Goal: Task Accomplishment & Management: Use online tool/utility

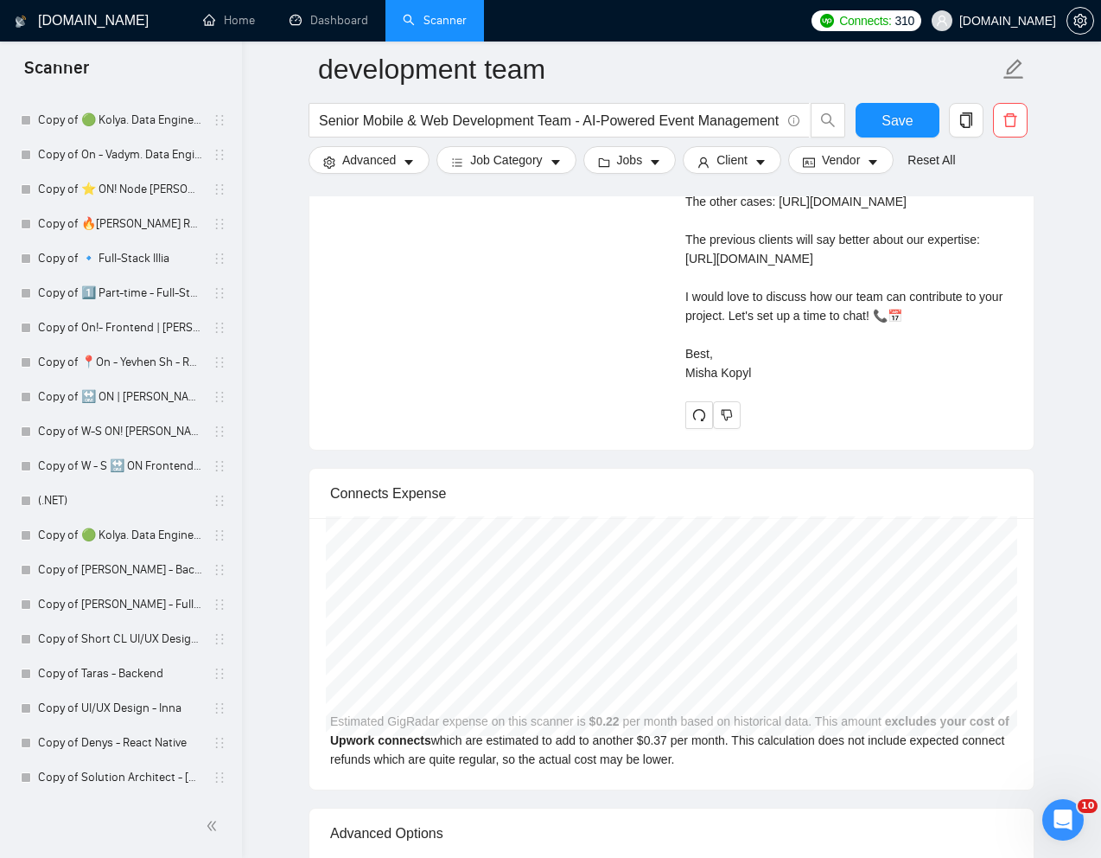
scroll to position [4392, 0]
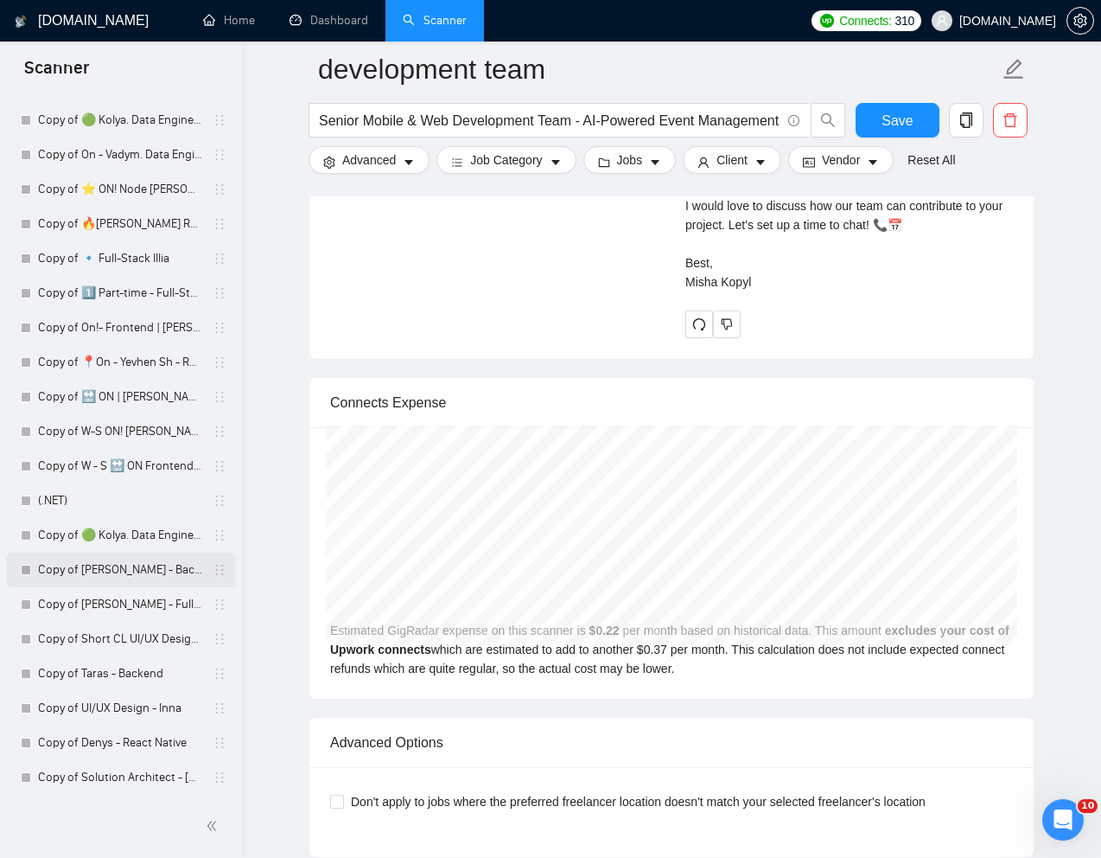
click at [99, 574] on link "Copy of [PERSON_NAME] - Backend" at bounding box center [120, 569] width 164 height 35
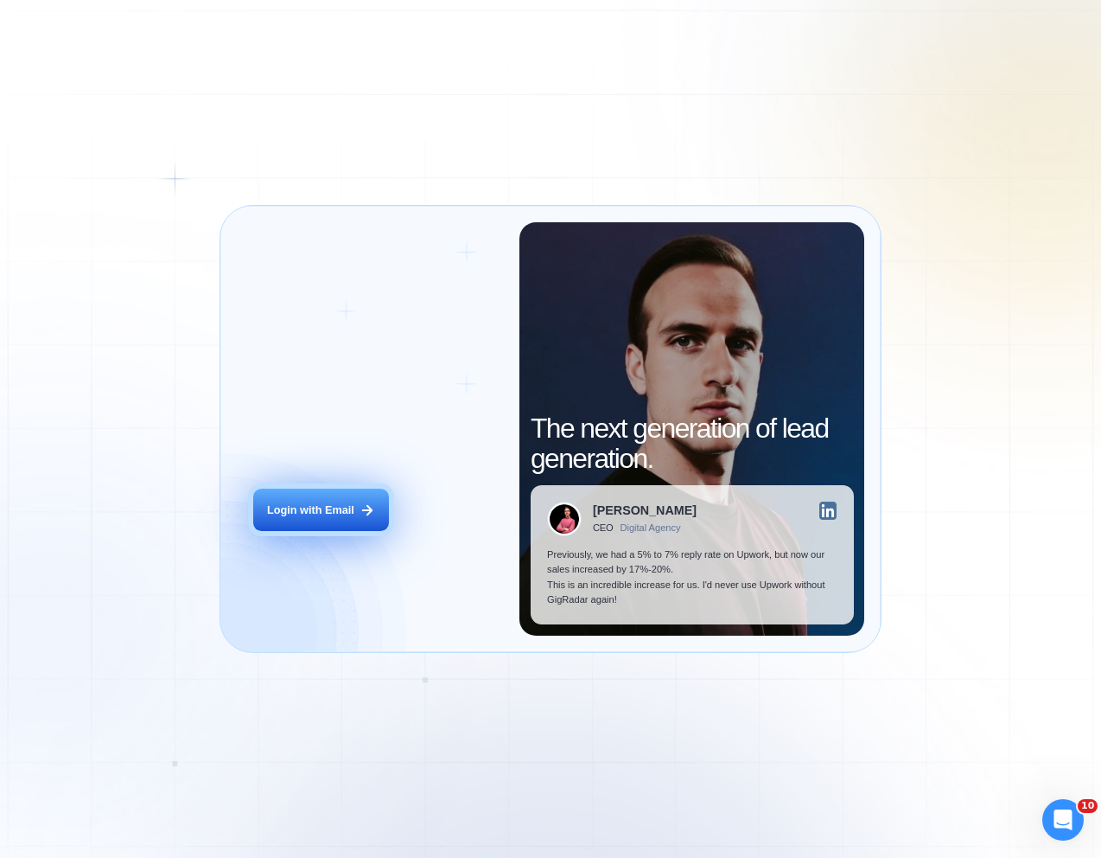
click at [313, 512] on div "Login with Email" at bounding box center [310, 510] width 87 height 16
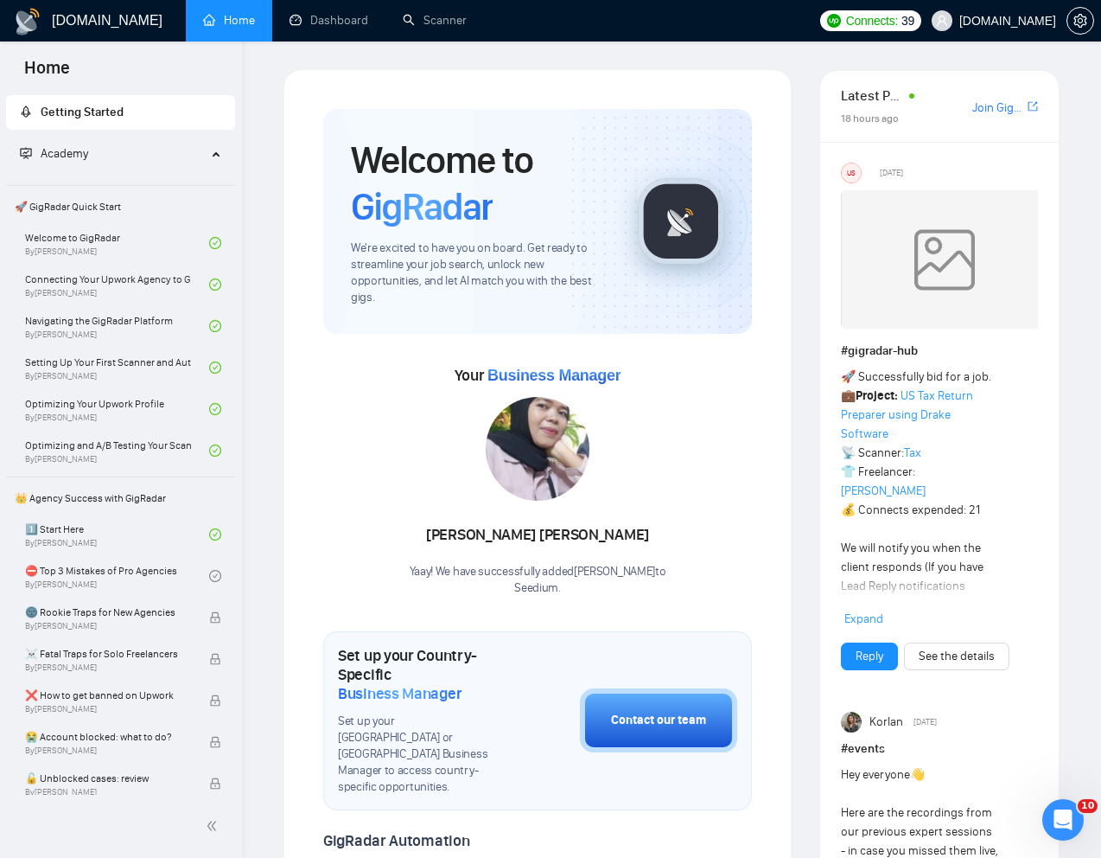
click at [761, 818] on div "Welcome to GigRadar We're excited to have you on board. Get ready to streamline…" at bounding box center [538, 830] width 470 height 1485
click at [436, 28] on link "Scanner" at bounding box center [435, 20] width 64 height 15
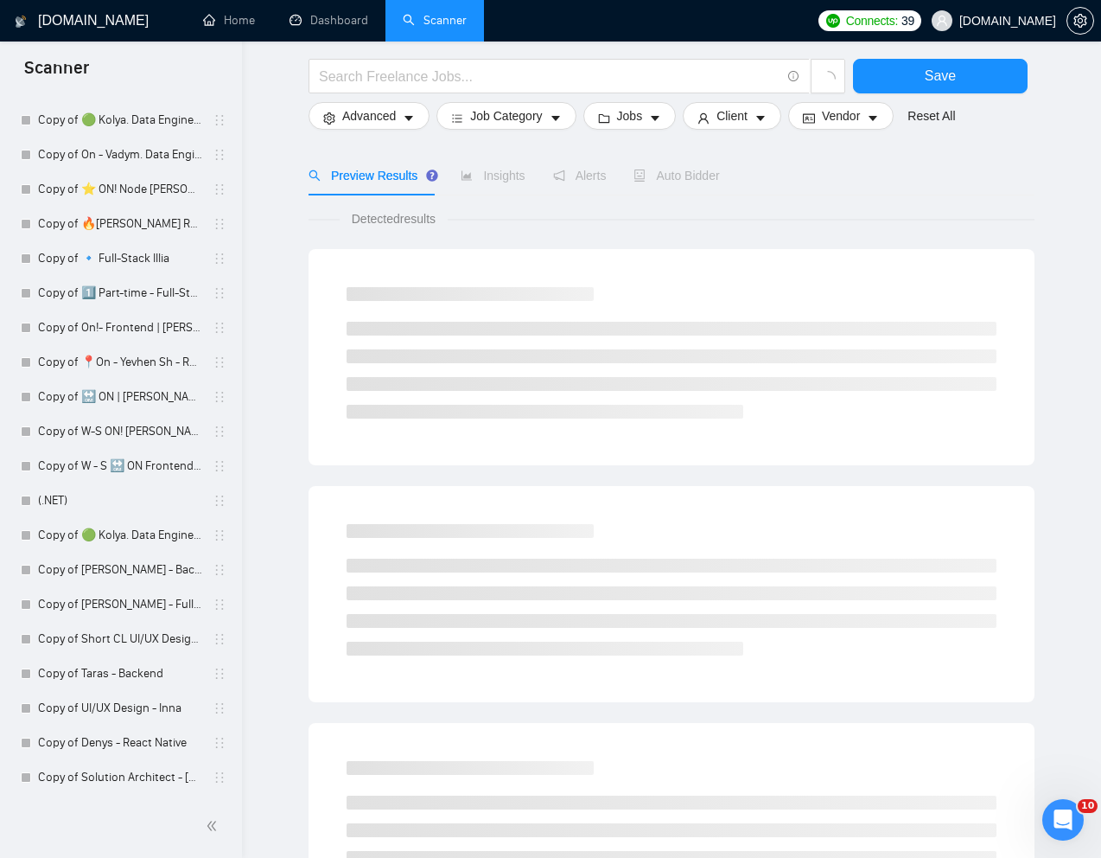
scroll to position [759, 0]
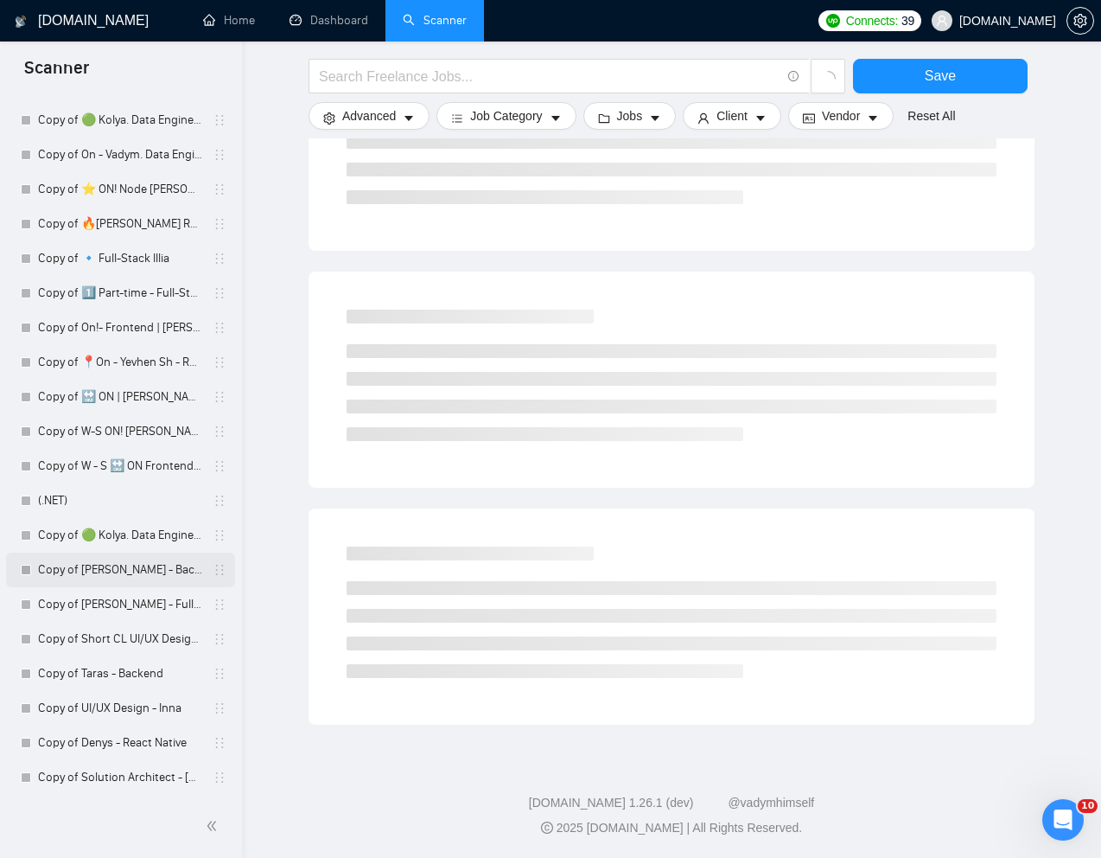
click at [97, 574] on link "Copy of [PERSON_NAME] - Backend" at bounding box center [120, 569] width 164 height 35
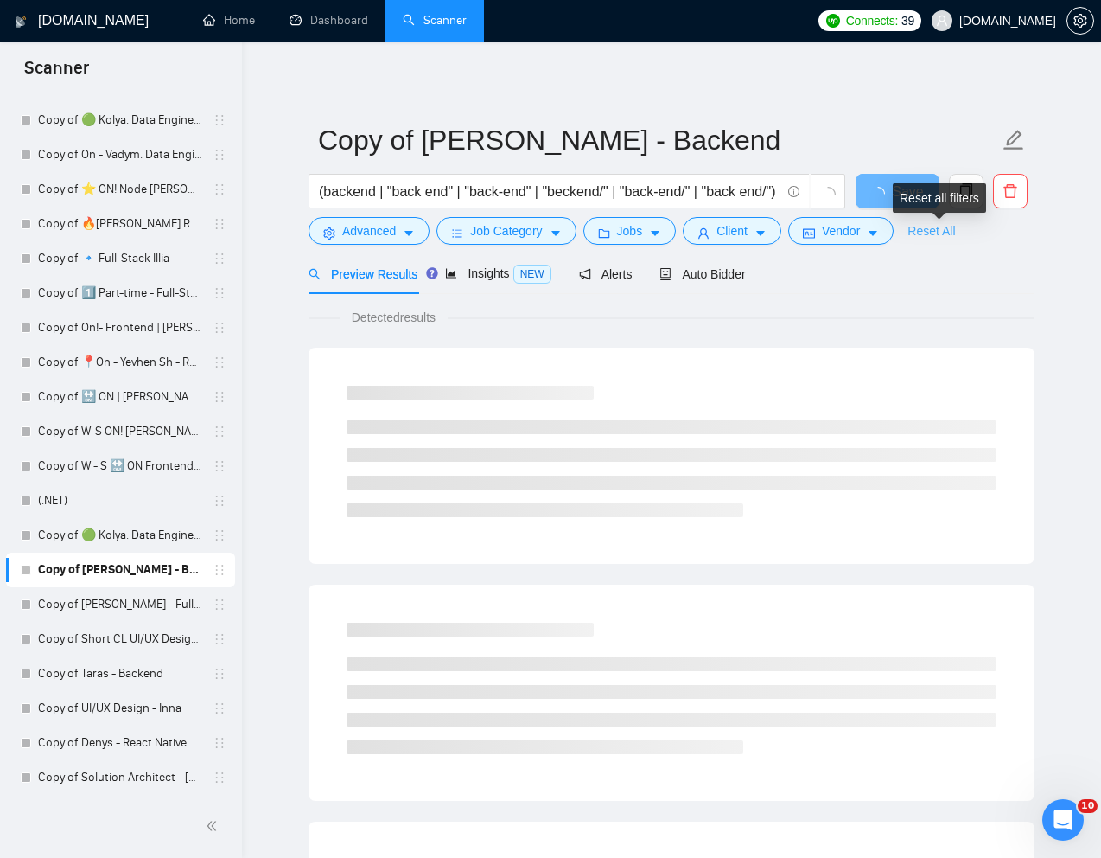
click at [940, 234] on link "Reset All" at bounding box center [932, 230] width 48 height 19
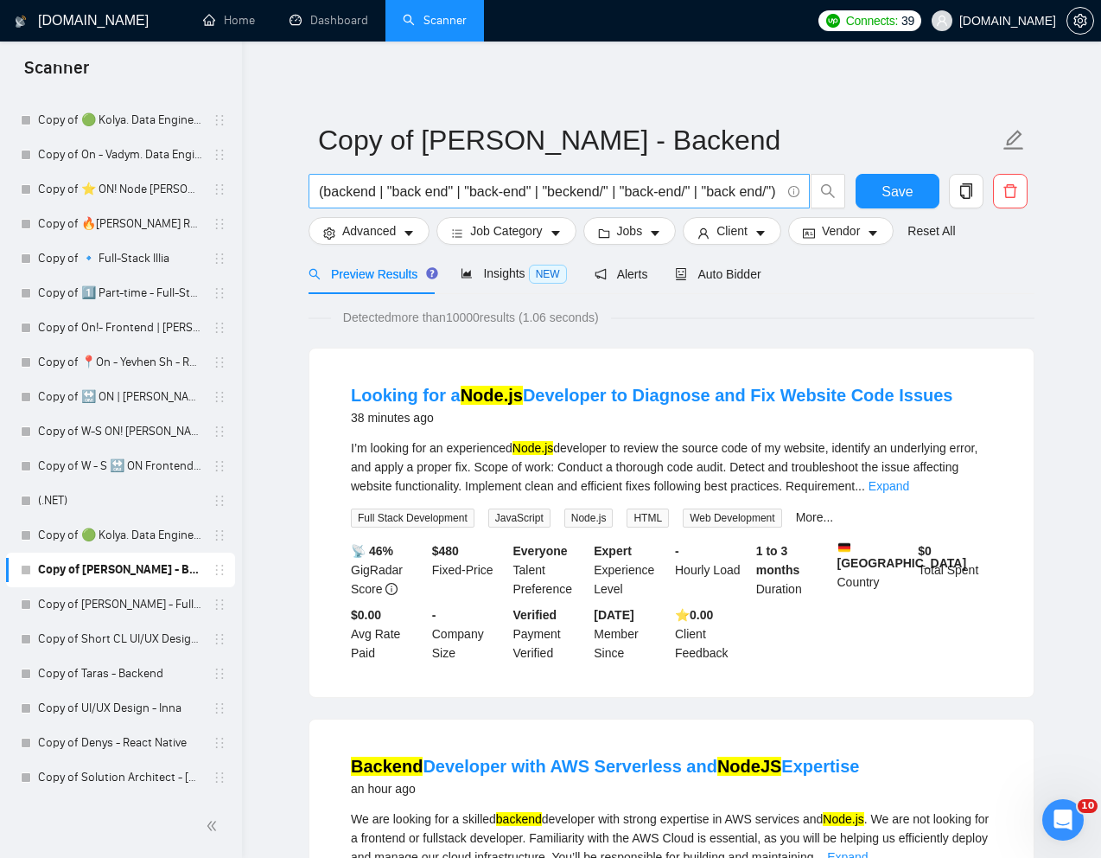
click at [527, 185] on input "(backend | "back end" | "back-end" | "beckend/" | "back-end/" | "back end/") (n…" at bounding box center [550, 192] width 462 height 22
paste input "Set up GitHub CI/CD + VPS Deployment for Next.js/Postgres App"
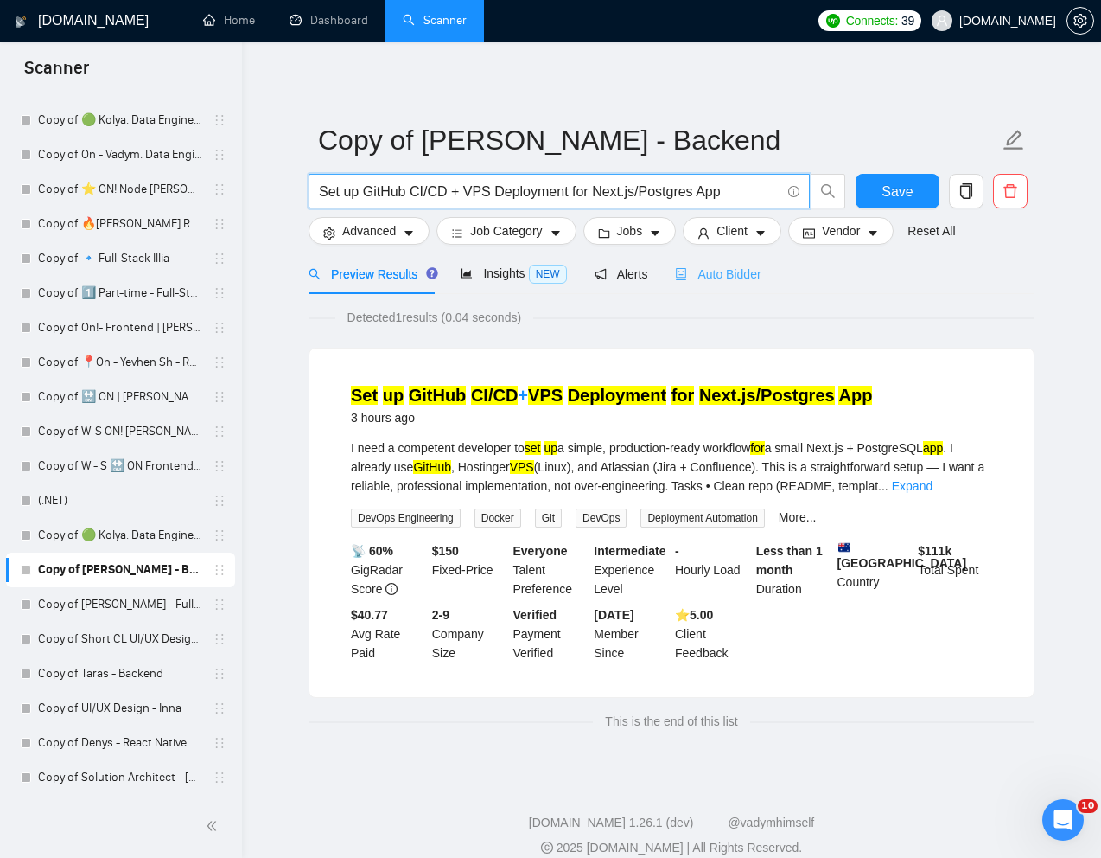
type input "Set up GitHub CI/CD + VPS Deployment for Next.js/Postgres App"
click at [731, 270] on span "Auto Bidder" at bounding box center [718, 274] width 86 height 14
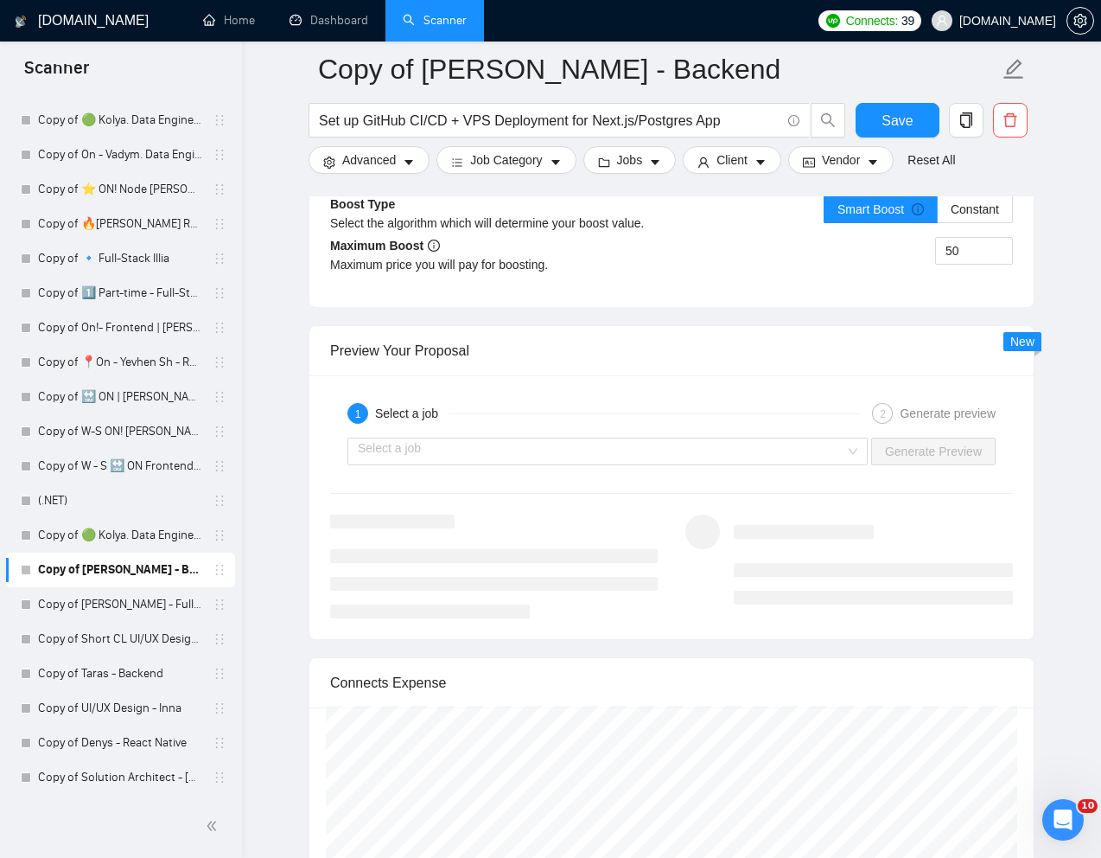
scroll to position [3208, 0]
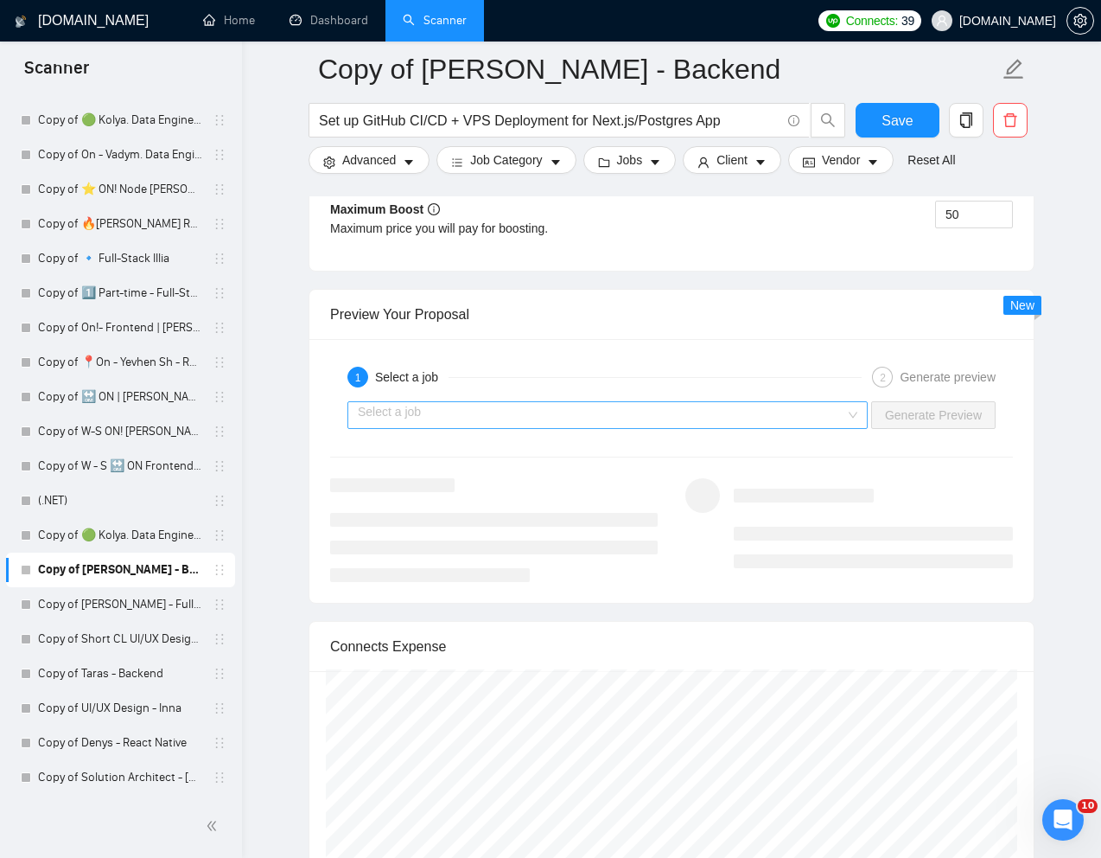
click at [826, 417] on input "search" at bounding box center [602, 415] width 488 height 26
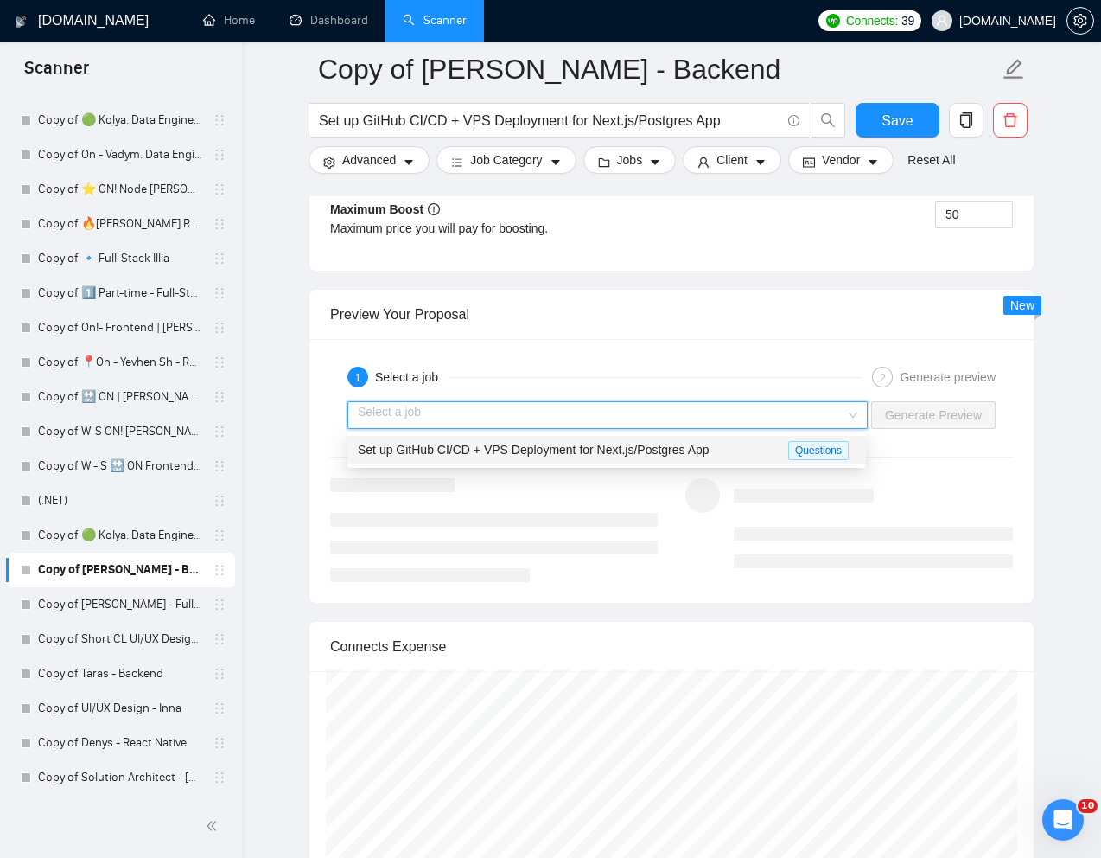
click at [699, 454] on span "Set up GitHub CI/CD + VPS Deployment for Next.js/Postgres App" at bounding box center [534, 450] width 352 height 14
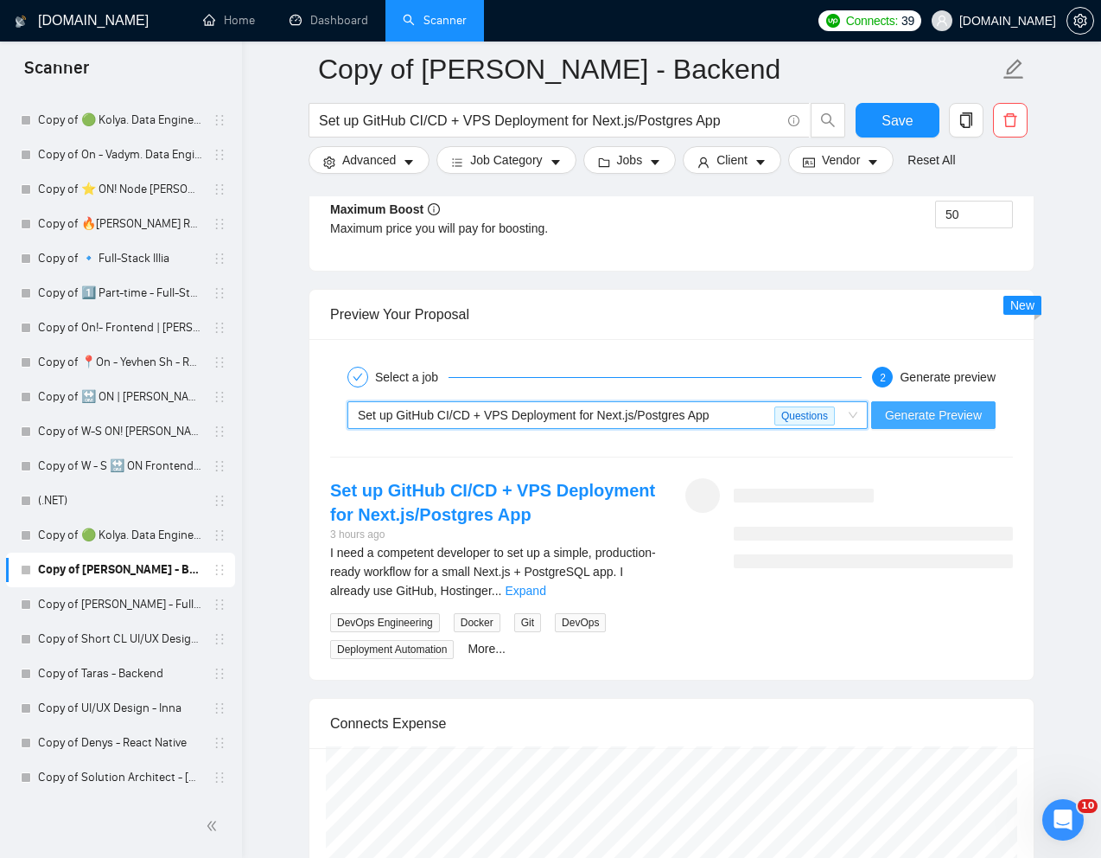
click at [900, 417] on span "Generate Preview" at bounding box center [933, 414] width 97 height 19
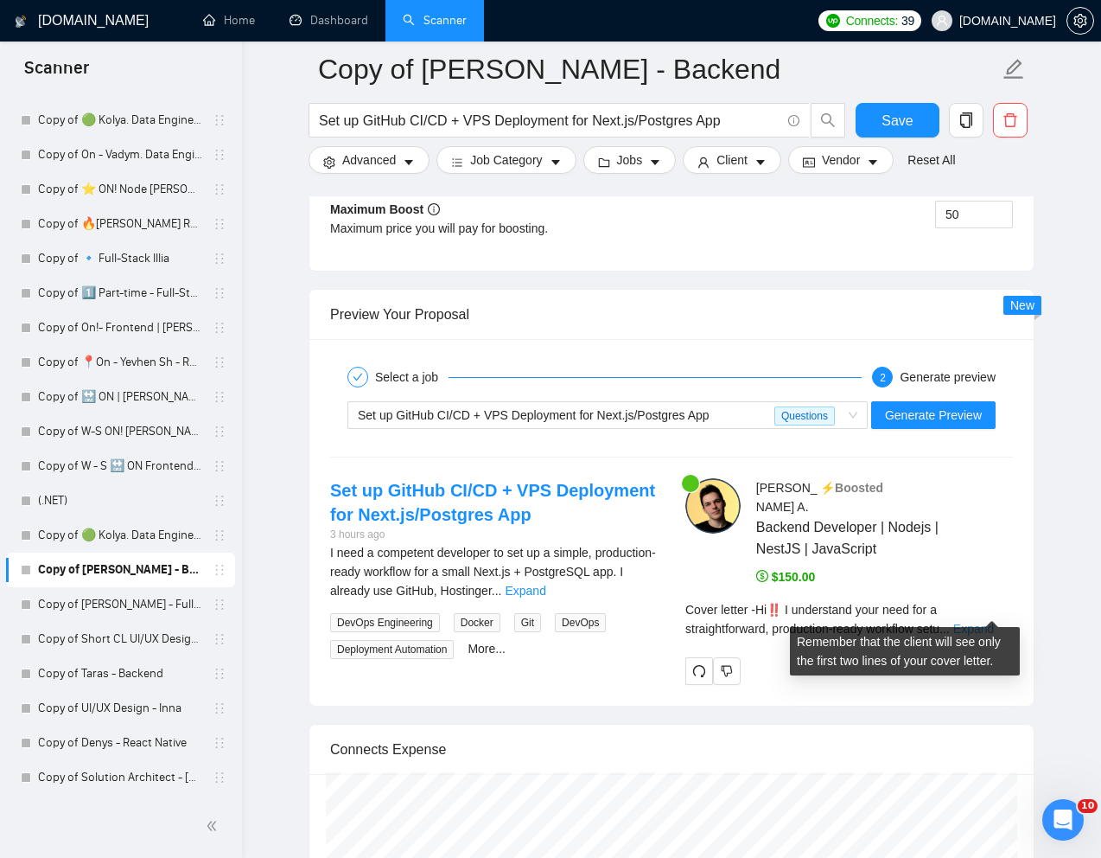
click at [992, 622] on link "Expand" at bounding box center [974, 629] width 41 height 14
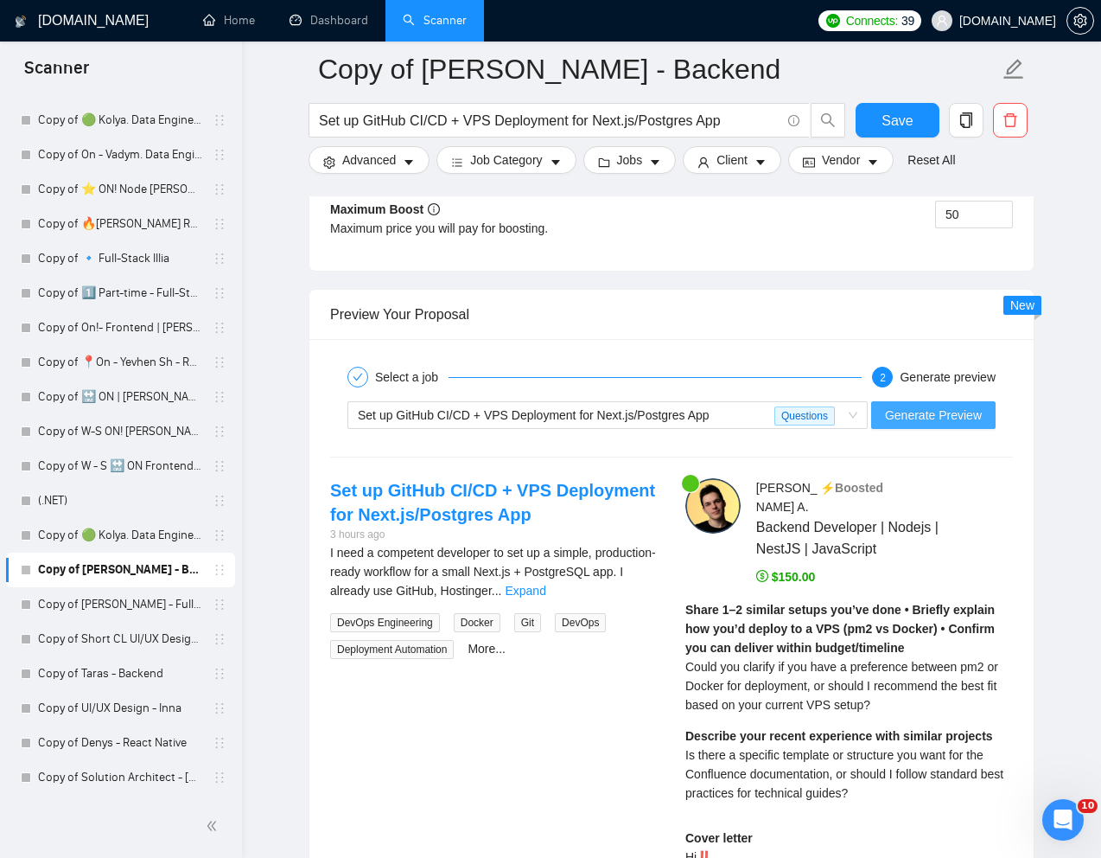
click at [926, 408] on span "Generate Preview" at bounding box center [933, 414] width 97 height 19
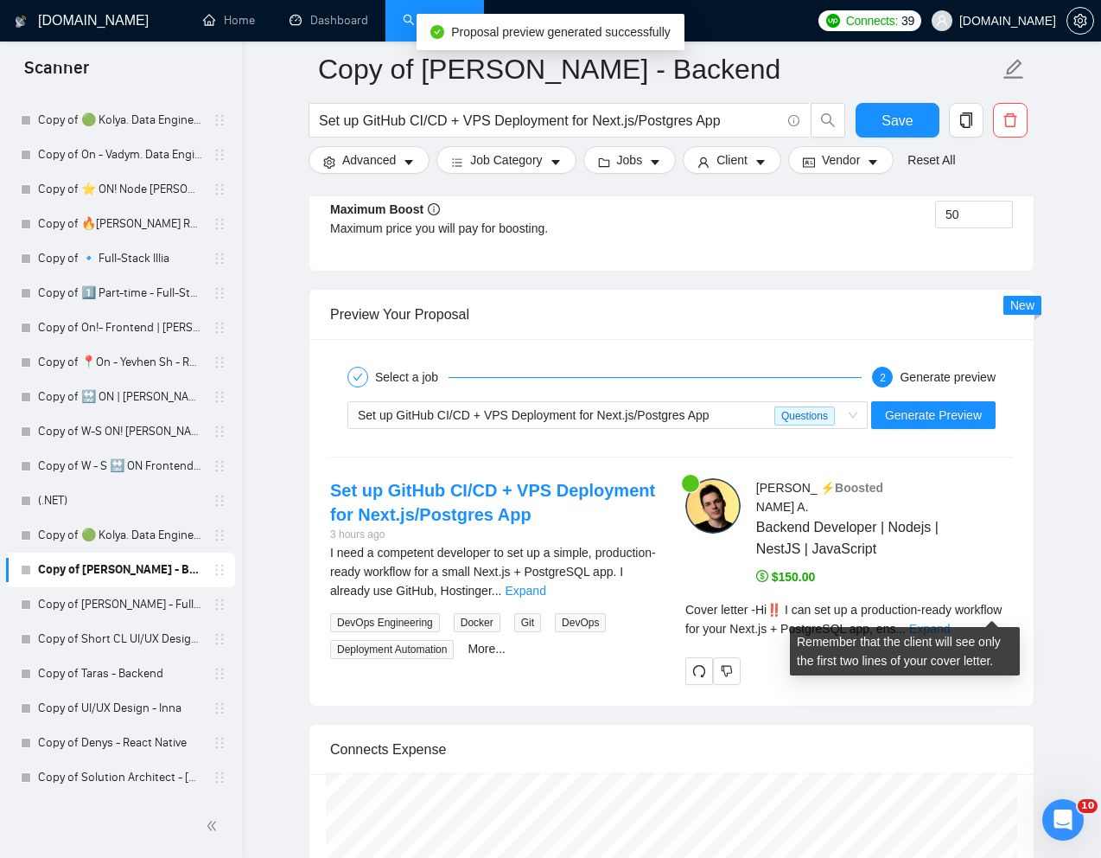
click at [950, 622] on link "Expand" at bounding box center [929, 629] width 41 height 14
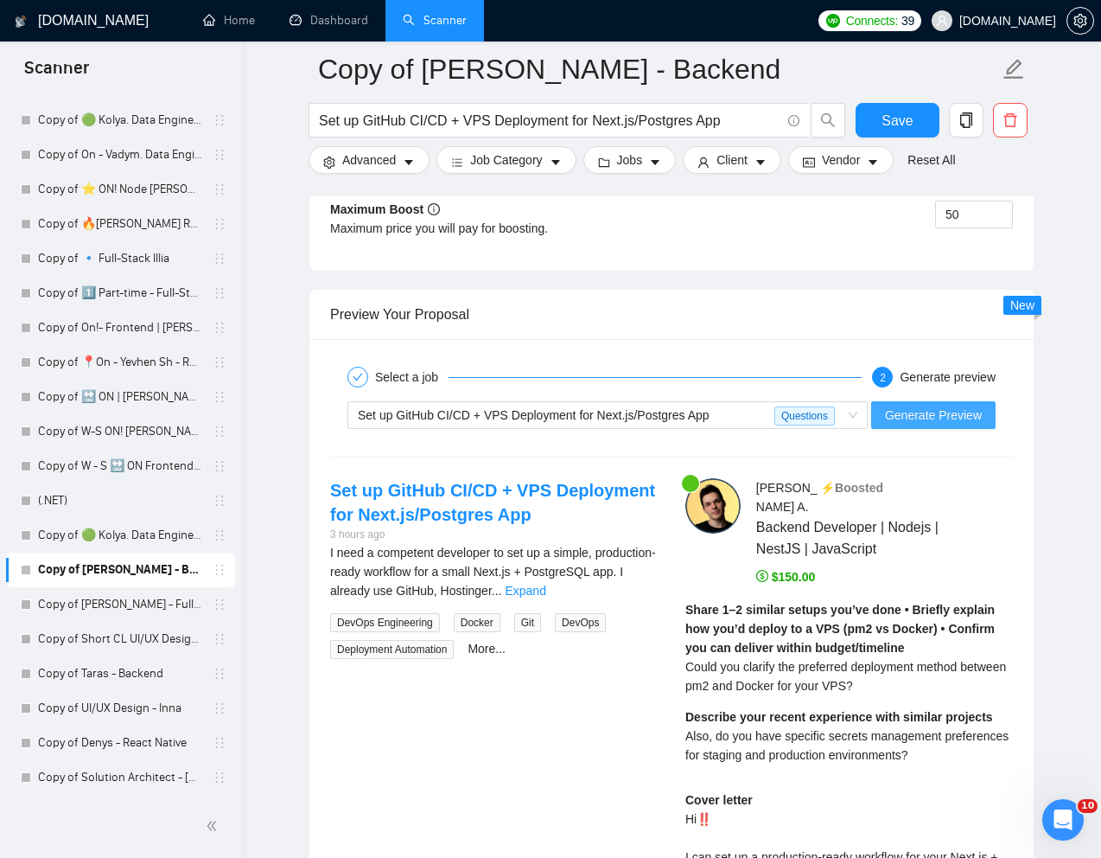
click at [944, 401] on button "Generate Preview" at bounding box center [933, 415] width 124 height 28
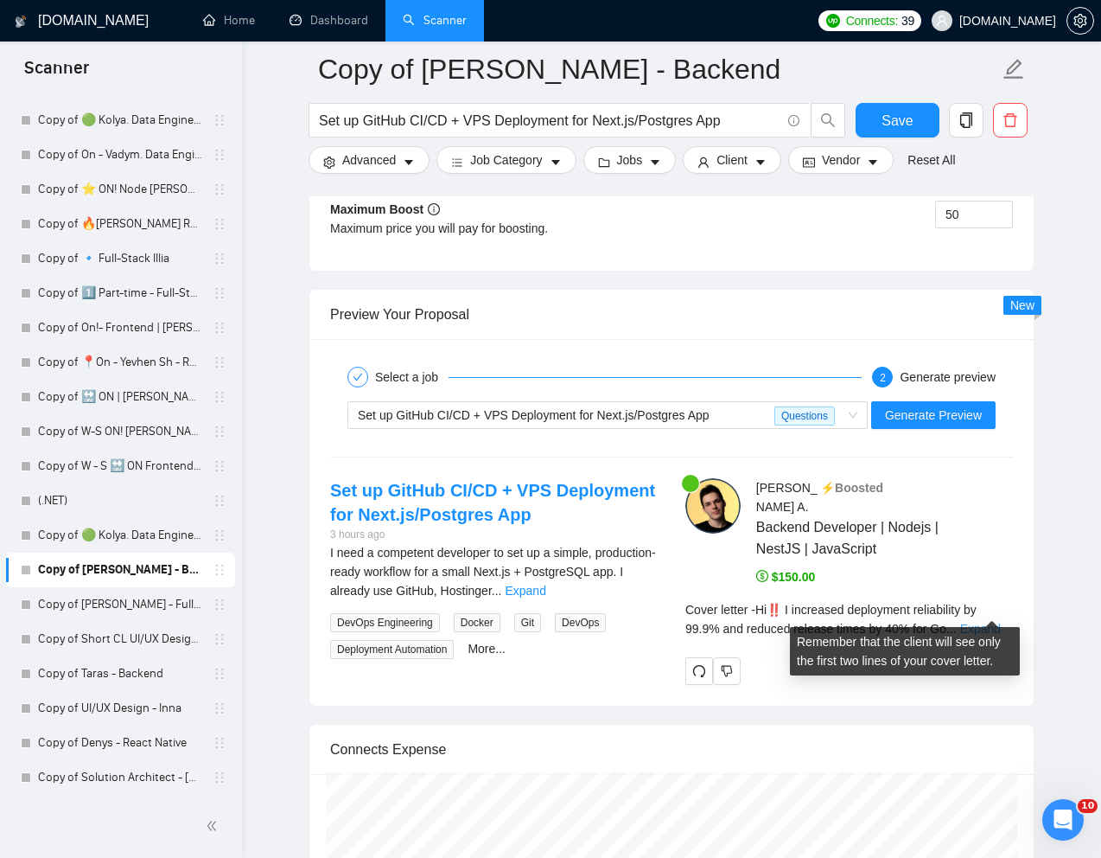
click at [984, 622] on link "Expand" at bounding box center [981, 629] width 41 height 14
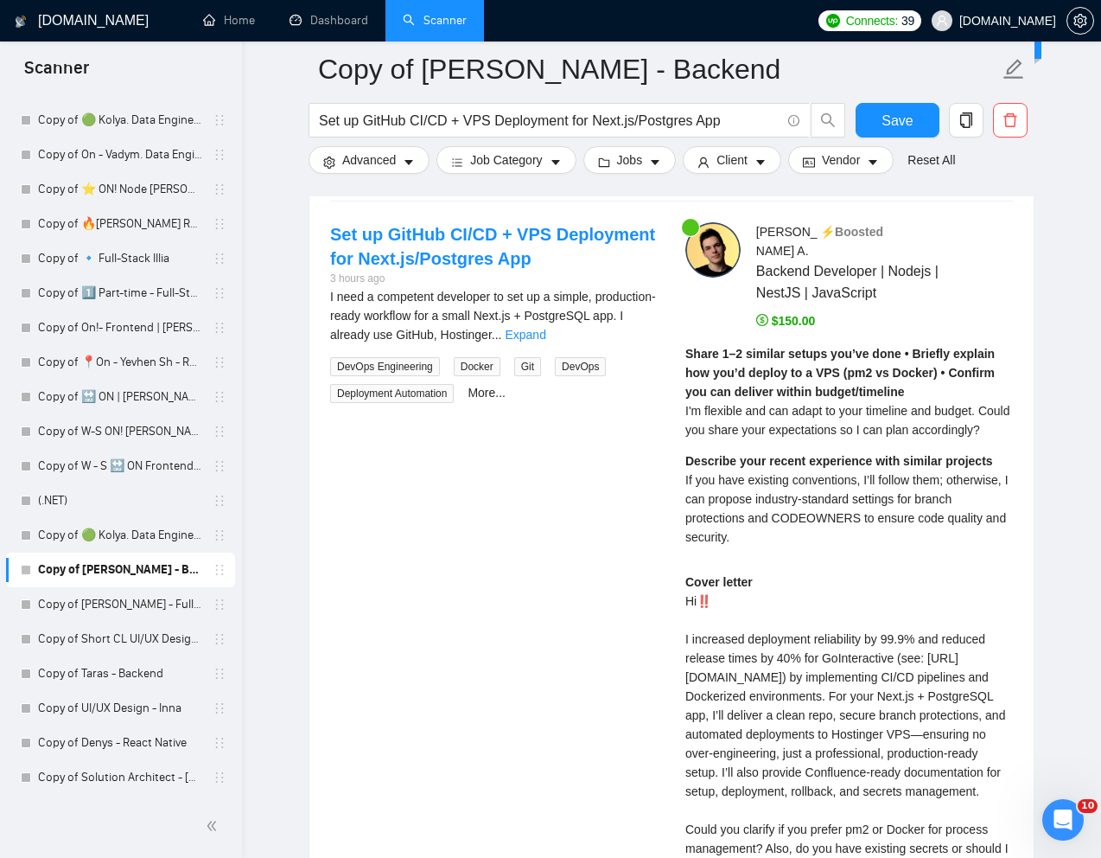
scroll to position [3278, 0]
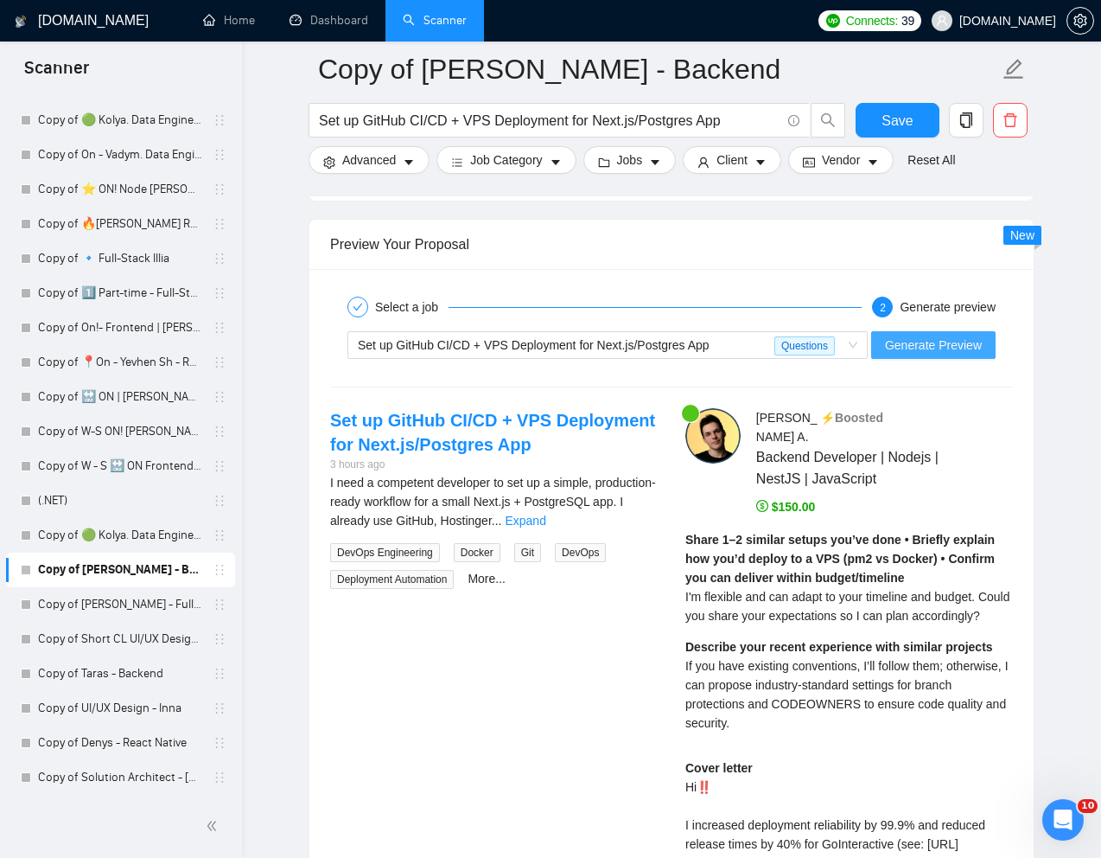
click at [944, 339] on span "Generate Preview" at bounding box center [933, 344] width 97 height 19
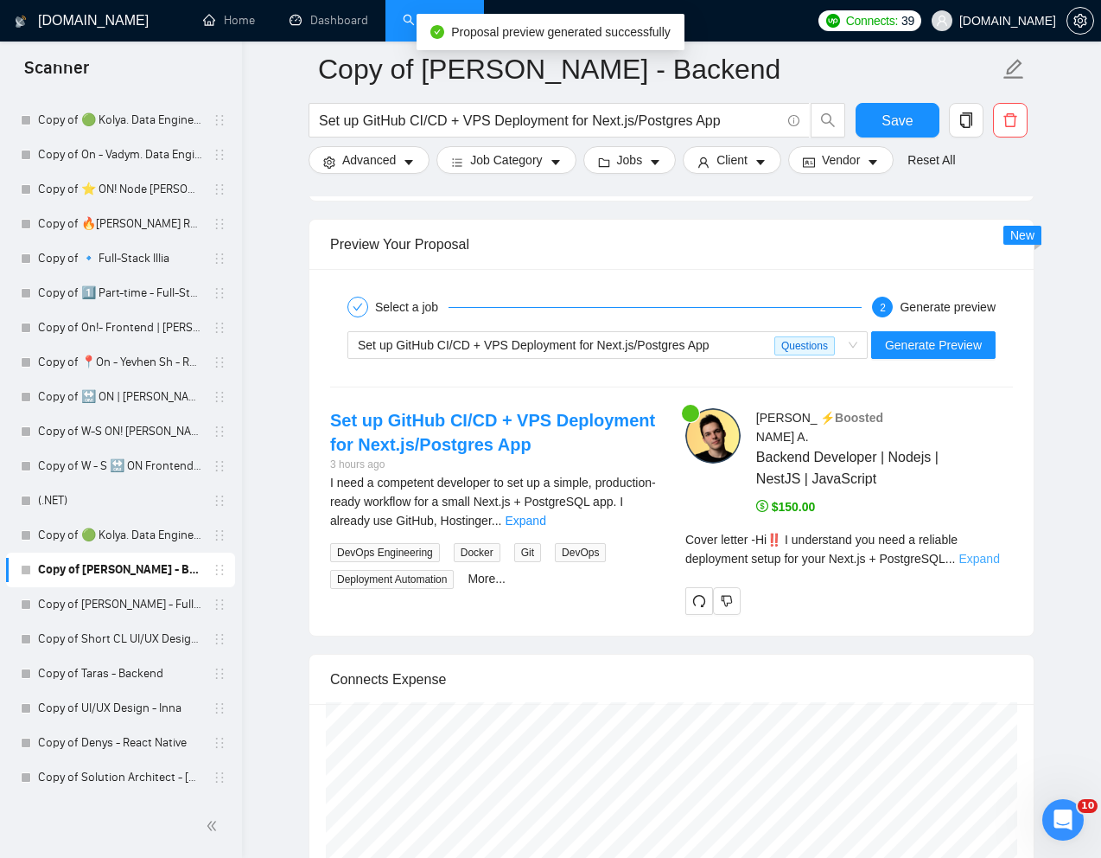
click at [993, 552] on link "Expand" at bounding box center [979, 559] width 41 height 14
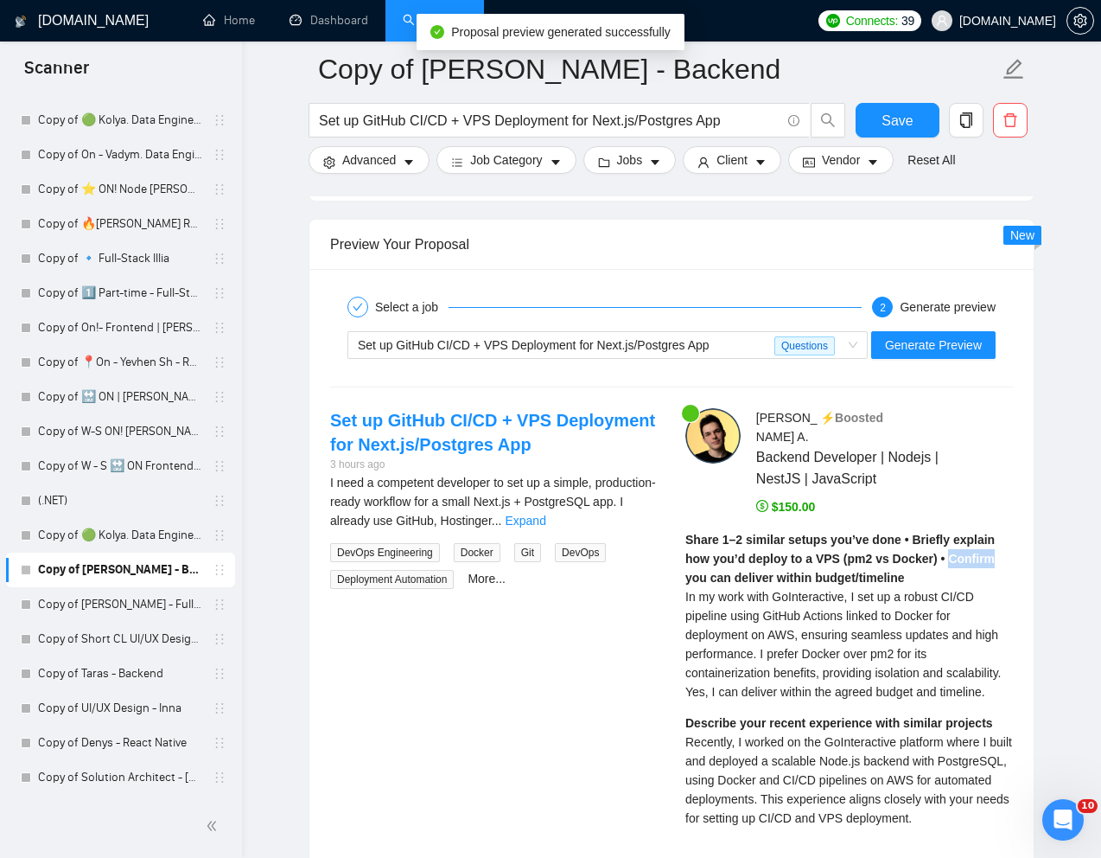
click at [993, 541] on strong "Share 1–2 similar setups you’ve done • Briefly explain how you’d deploy to a VP…" at bounding box center [841, 559] width 310 height 52
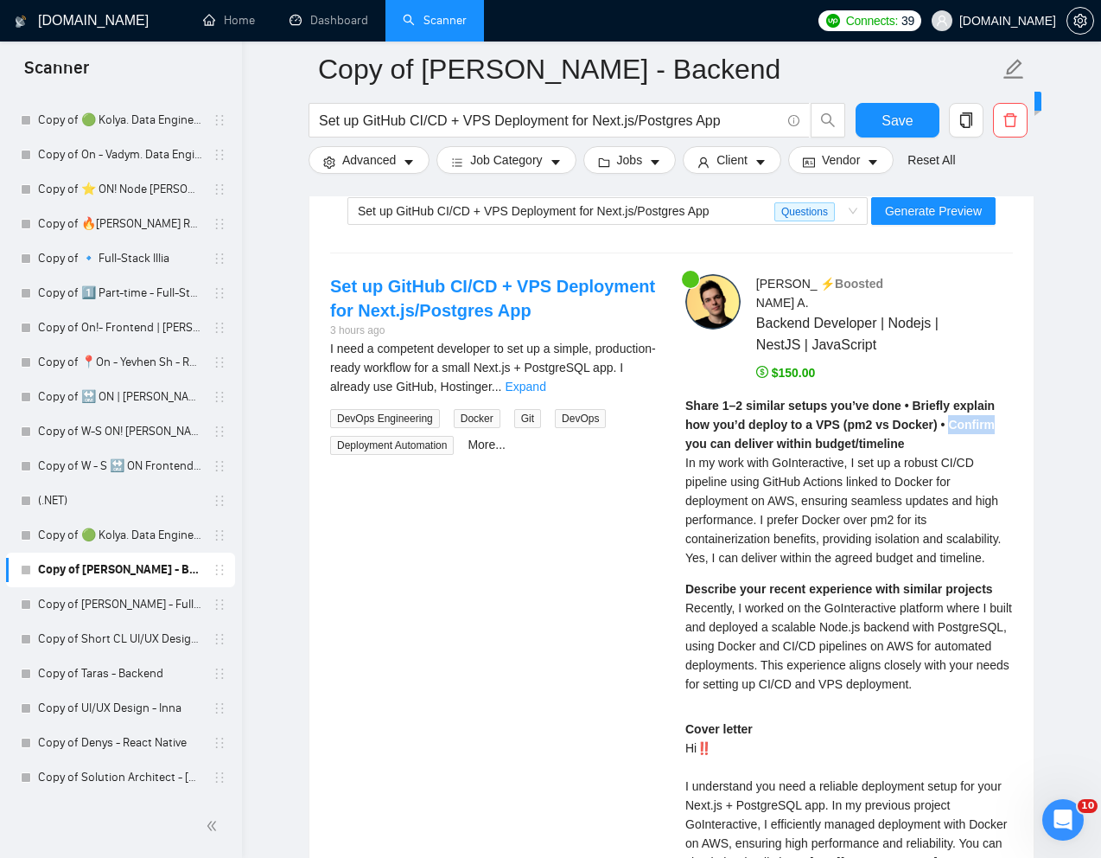
scroll to position [3413, 0]
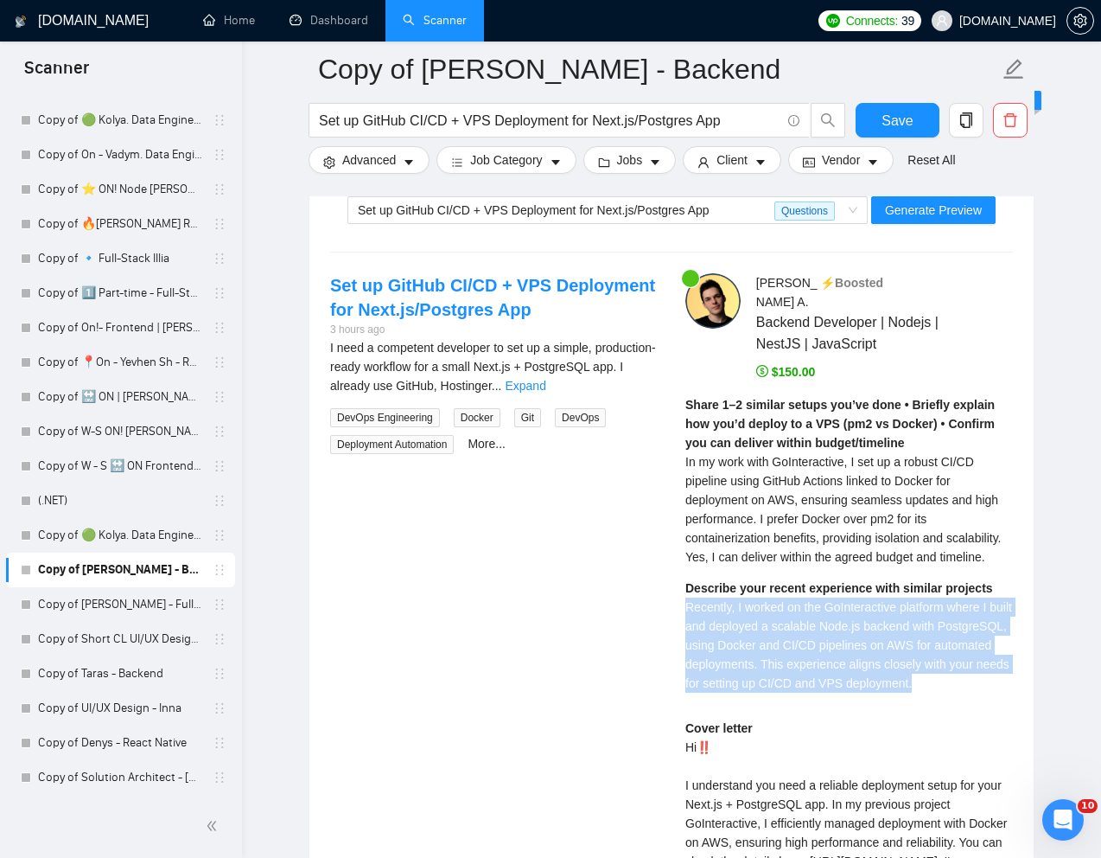
drag, startPoint x: 680, startPoint y: 603, endPoint x: 1012, endPoint y: 680, distance: 340.8
click at [1012, 680] on div "Ihor A . ⚡️Boosted Backend Developer | Nodejs | NestJS | JavaScript $150.00 Sha…" at bounding box center [849, 718] width 355 height 890
copy span "Recently, I worked on the GoInteractive platform where I built and deployed a s…"
